Goal: Check status: Check status

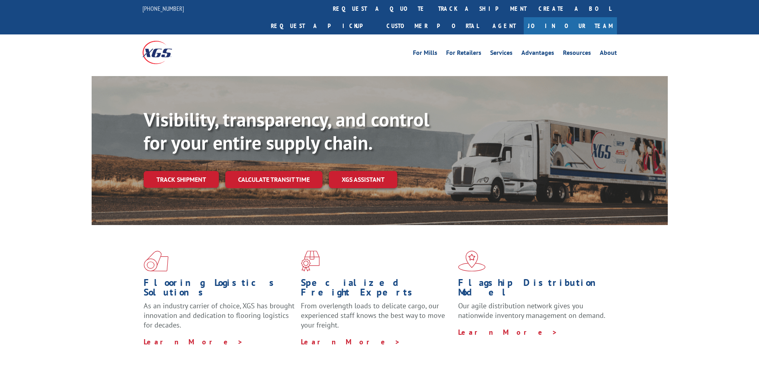
click at [176, 177] on div "Visibility, transparency, and control for your entire supply chain. Track shipm…" at bounding box center [406, 164] width 524 height 112
click at [180, 171] on link "Track shipment" at bounding box center [181, 179] width 75 height 17
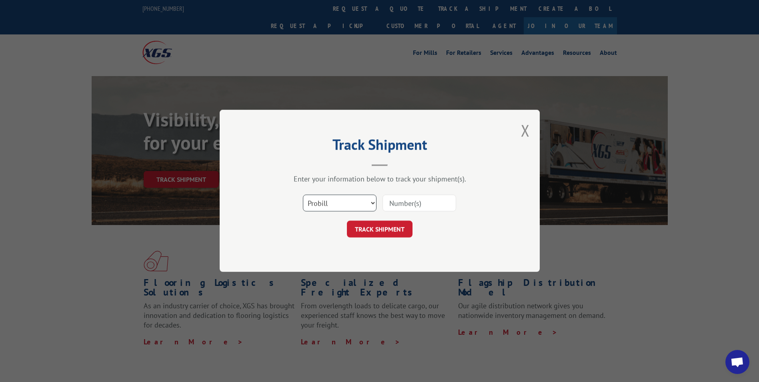
drag, startPoint x: 351, startPoint y: 202, endPoint x: 349, endPoint y: 210, distance: 7.9
click at [351, 202] on select "Select category... Probill BOL PO" at bounding box center [340, 203] width 74 height 17
select select "bol"
click at [303, 195] on select "Select category... Probill BOL PO" at bounding box center [340, 203] width 74 height 17
click at [417, 205] on input at bounding box center [420, 203] width 74 height 17
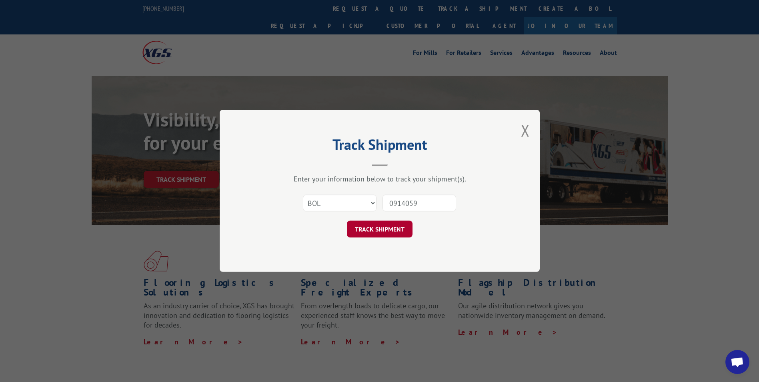
type input "0914059"
click at [367, 232] on button "TRACK SHIPMENT" at bounding box center [380, 229] width 66 height 17
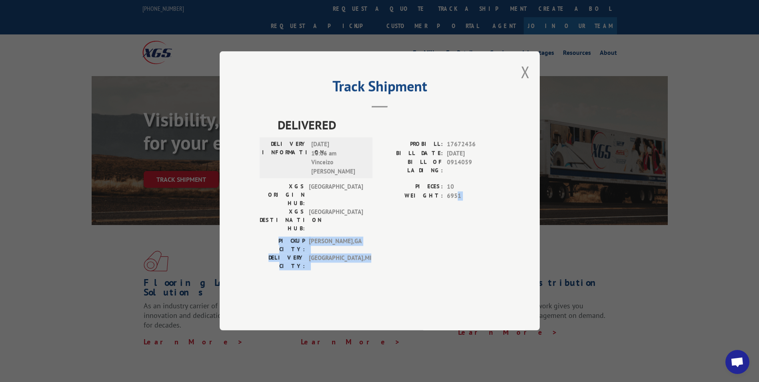
drag, startPoint x: 488, startPoint y: 243, endPoint x: 456, endPoint y: 222, distance: 38.5
click at [456, 222] on div "DELIVERED DELIVERY INFORMATION: [DATE] 10:06 am Vinceizo [PERSON_NAME] PROBILL:…" at bounding box center [380, 195] width 240 height 158
click at [456, 222] on div "PIECES: 10 WEIGHT: 6951" at bounding box center [440, 209] width 120 height 54
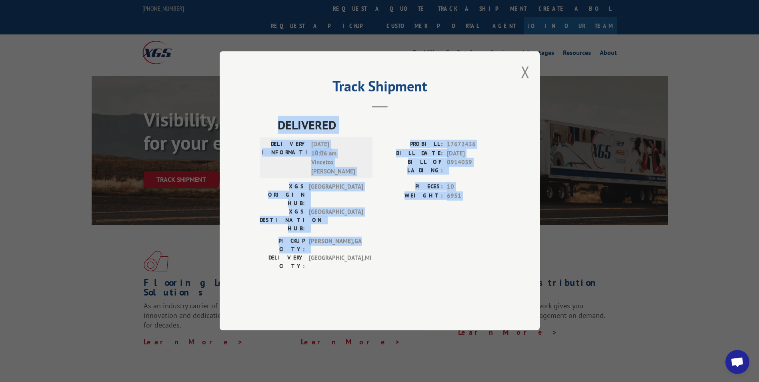
drag, startPoint x: 491, startPoint y: 233, endPoint x: 255, endPoint y: 142, distance: 253.0
click at [255, 142] on div "Track Shipment DELIVERED DELIVERY INFORMATION: [DATE] 10:06 am Vinceizo [PERSON…" at bounding box center [380, 190] width 320 height 279
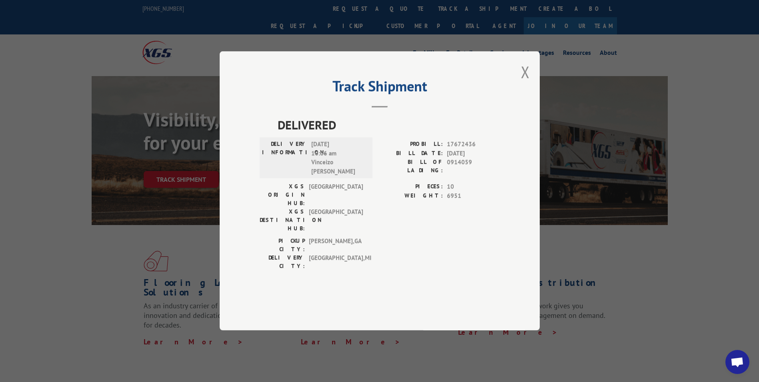
drag, startPoint x: 255, startPoint y: 142, endPoint x: 402, endPoint y: 269, distance: 193.8
click at [402, 269] on div "DELIVERED DELIVERY INFORMATION: [DATE] 10:06 am Vinceizo [PERSON_NAME] PROBILL:…" at bounding box center [380, 206] width 240 height 180
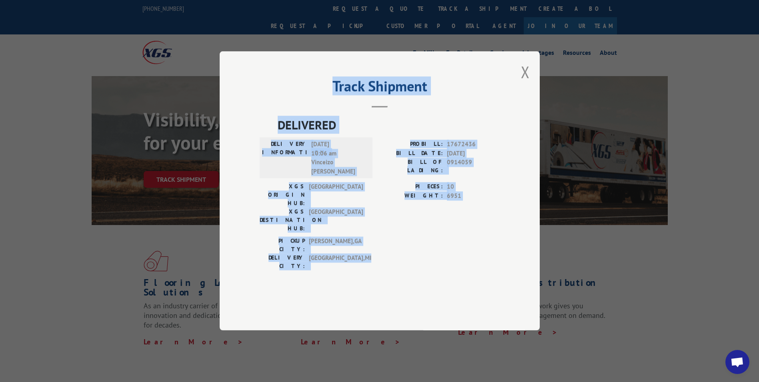
drag, startPoint x: 477, startPoint y: 253, endPoint x: 221, endPoint y: 125, distance: 286.9
click at [221, 125] on div "Track Shipment DELIVERED DELIVERY INFORMATION: [DATE] 10:06 am Vinceizo [PERSON…" at bounding box center [380, 190] width 320 height 279
drag, startPoint x: 221, startPoint y: 125, endPoint x: 264, endPoint y: 158, distance: 54.5
click at [264, 158] on div "DELIVERED DELIVERY INFORMATION: [DATE] 10:06 am Vinceizo [PERSON_NAME] PROBILL:…" at bounding box center [380, 195] width 240 height 158
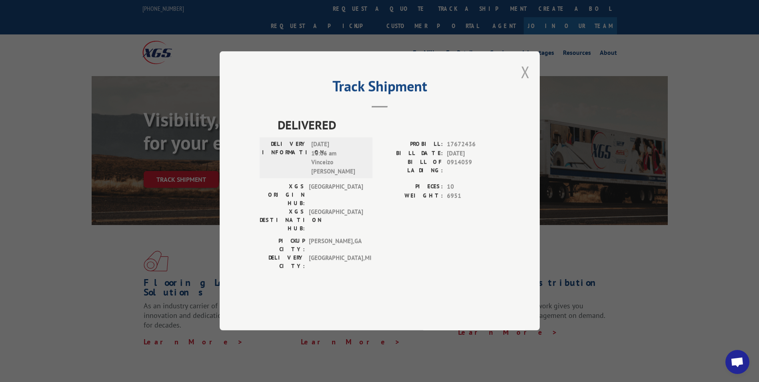
click at [522, 82] on button "Close modal" at bounding box center [525, 71] width 9 height 21
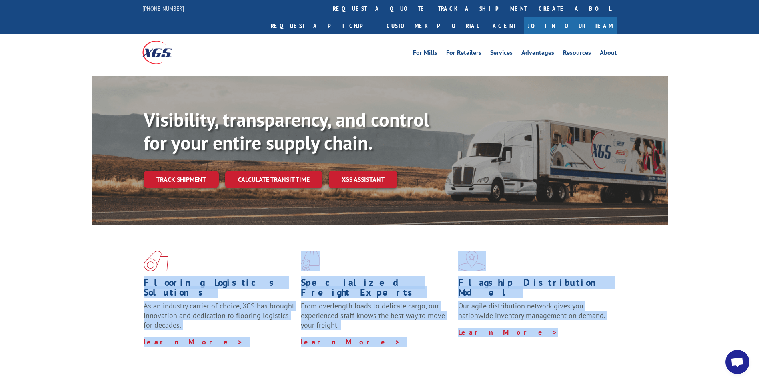
drag, startPoint x: 650, startPoint y: 323, endPoint x: 42, endPoint y: 265, distance: 611.0
click at [42, 265] on div "Flooring Logistics Solutions As an industry carrier of choice, XGS has brought …" at bounding box center [379, 305] width 759 height 161
drag, startPoint x: 42, startPoint y: 265, endPoint x: 80, endPoint y: 278, distance: 41.0
click at [80, 278] on div "Flooring Logistics Solutions As an industry carrier of choice, XGS has brought …" at bounding box center [379, 305] width 759 height 161
